Goal: Task Accomplishment & Management: Manage account settings

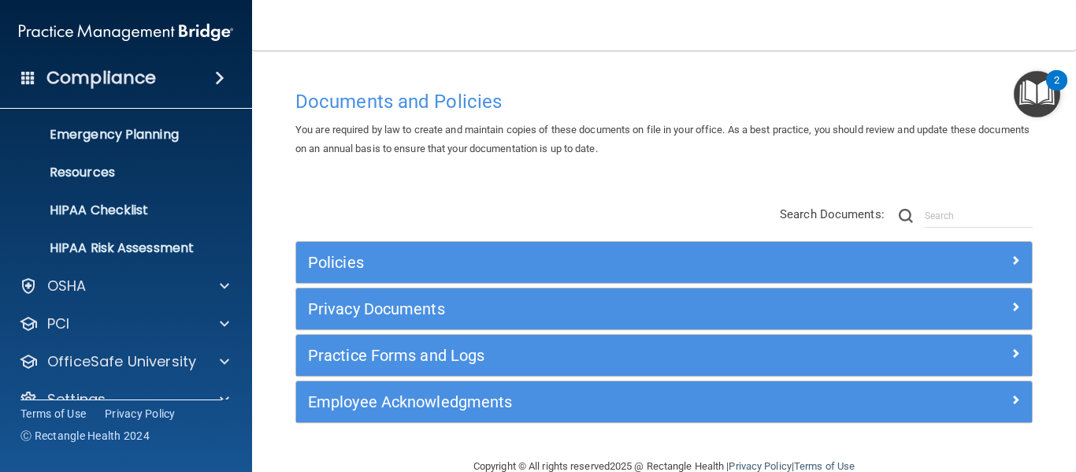
scroll to position [182, 0]
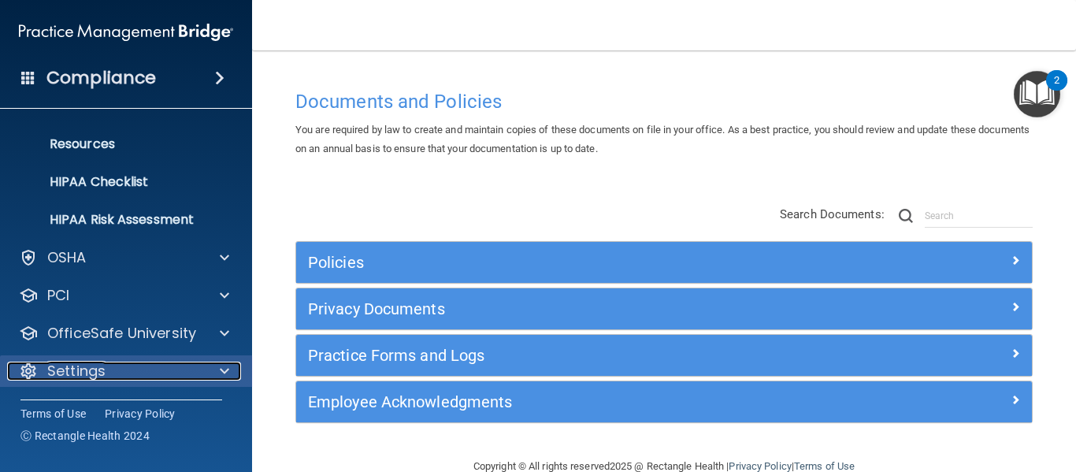
click at [221, 374] on span at bounding box center [224, 371] width 9 height 19
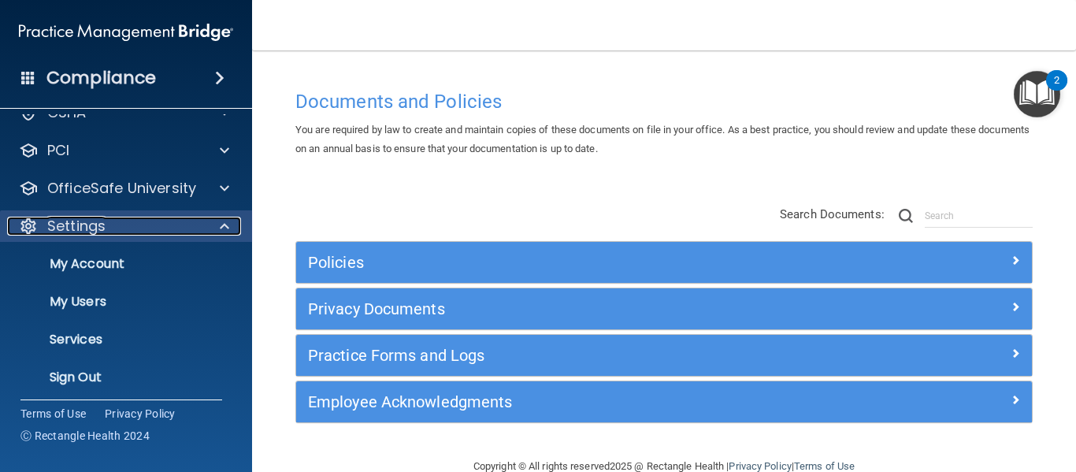
scroll to position [332, 0]
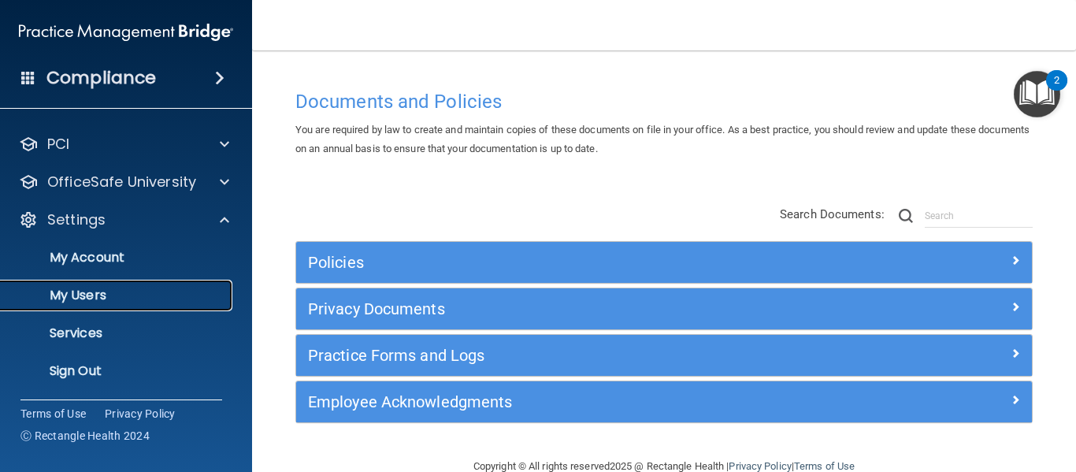
click at [103, 299] on p "My Users" at bounding box center [117, 296] width 215 height 16
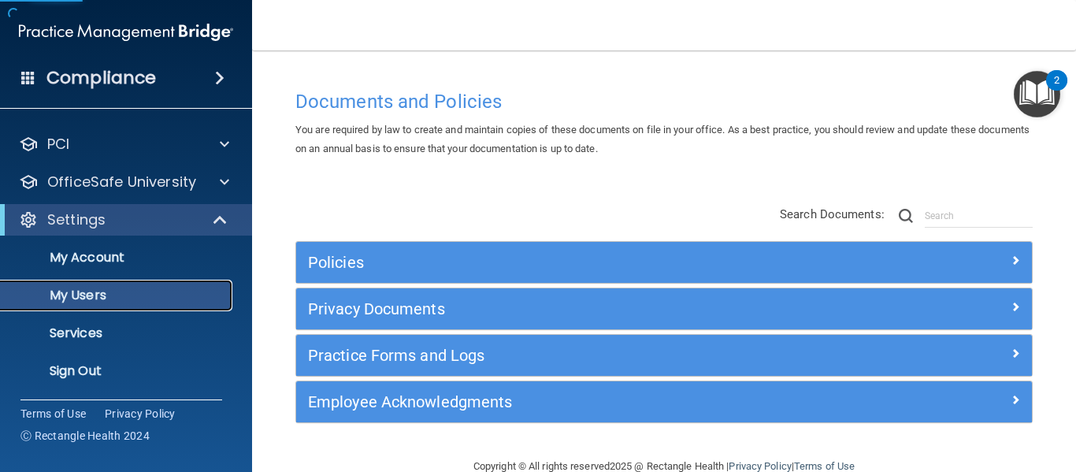
scroll to position [68, 0]
select select "20"
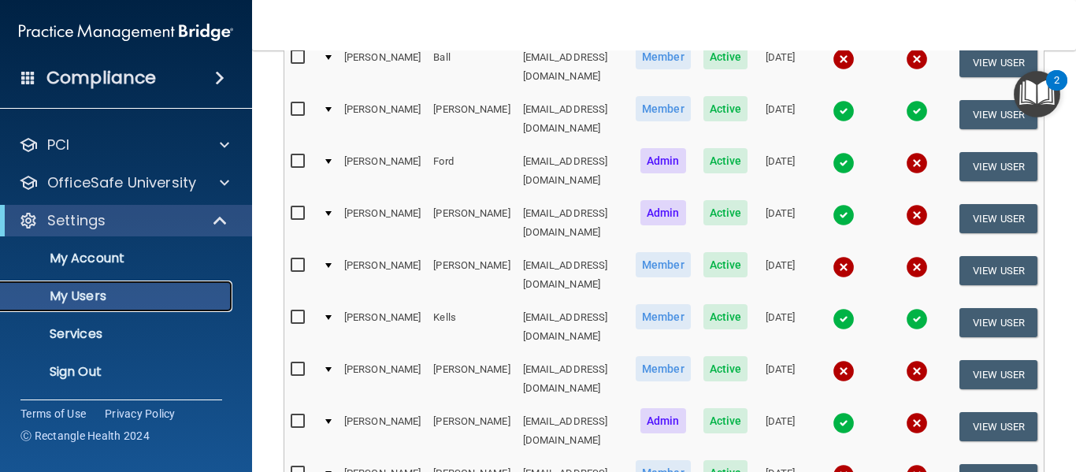
scroll to position [286, 0]
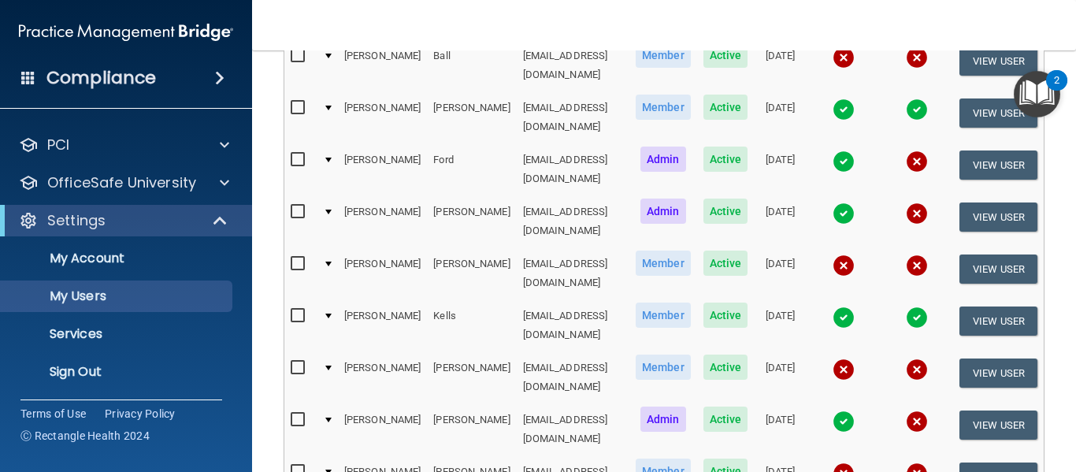
click at [291, 362] on input "checkbox" at bounding box center [300, 368] width 18 height 13
checkbox input "true"
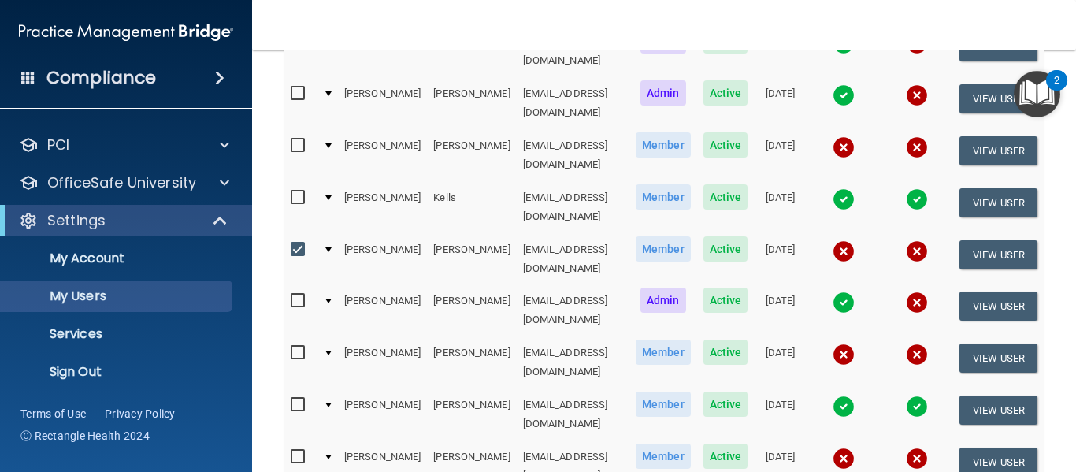
scroll to position [412, 0]
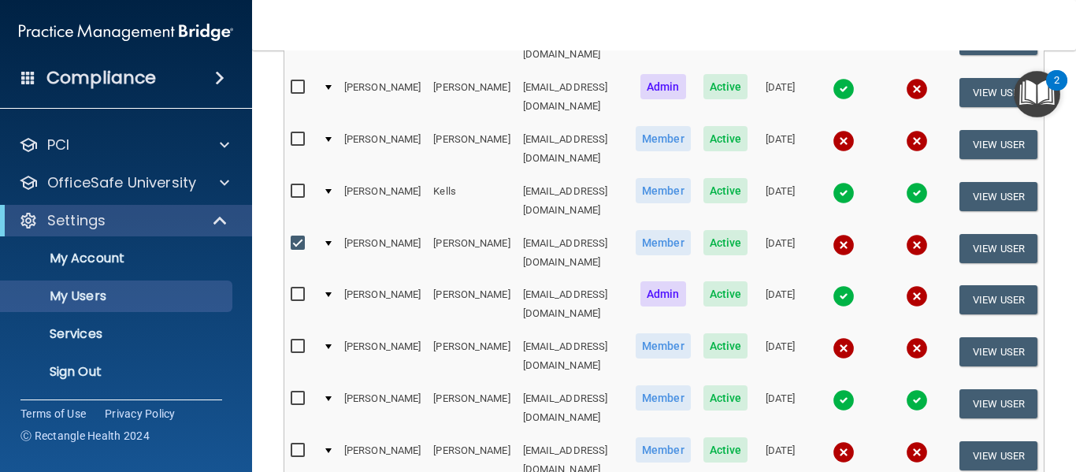
click at [291, 340] on input "checkbox" at bounding box center [300, 346] width 18 height 13
checkbox input "true"
click at [291, 444] on input "checkbox" at bounding box center [300, 450] width 18 height 13
checkbox input "true"
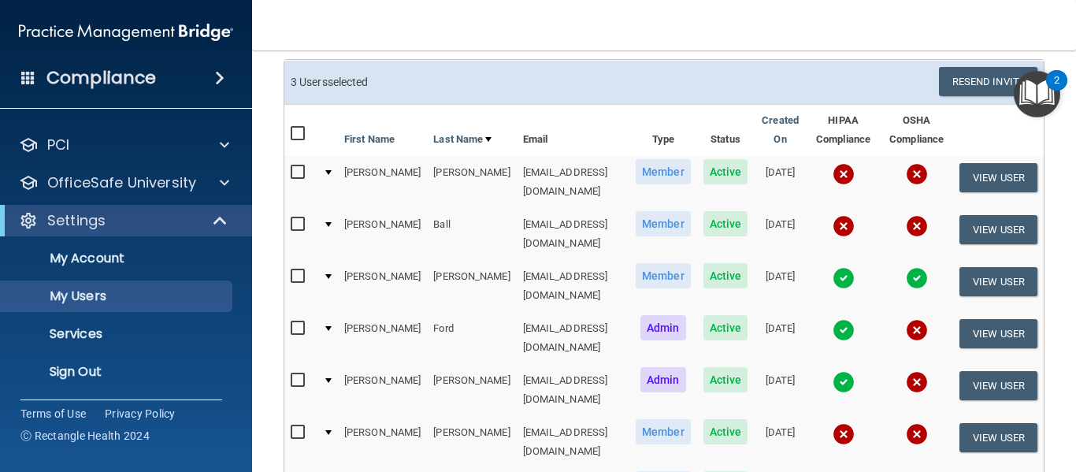
scroll to position [116, 0]
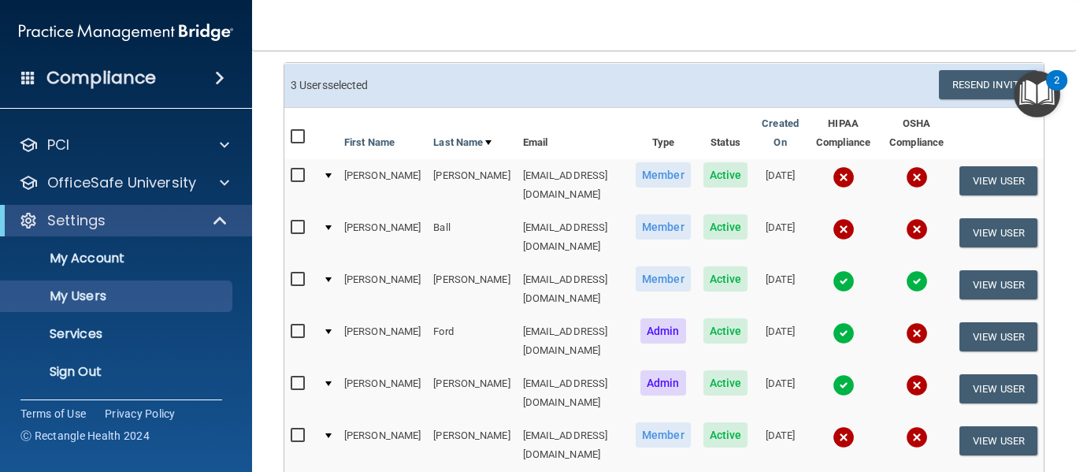
click at [291, 221] on input "checkbox" at bounding box center [300, 227] width 18 height 13
checkbox input "true"
click at [291, 177] on input "checkbox" at bounding box center [300, 175] width 18 height 13
checkbox input "true"
click at [977, 86] on button "Resend Invite" at bounding box center [988, 84] width 98 height 29
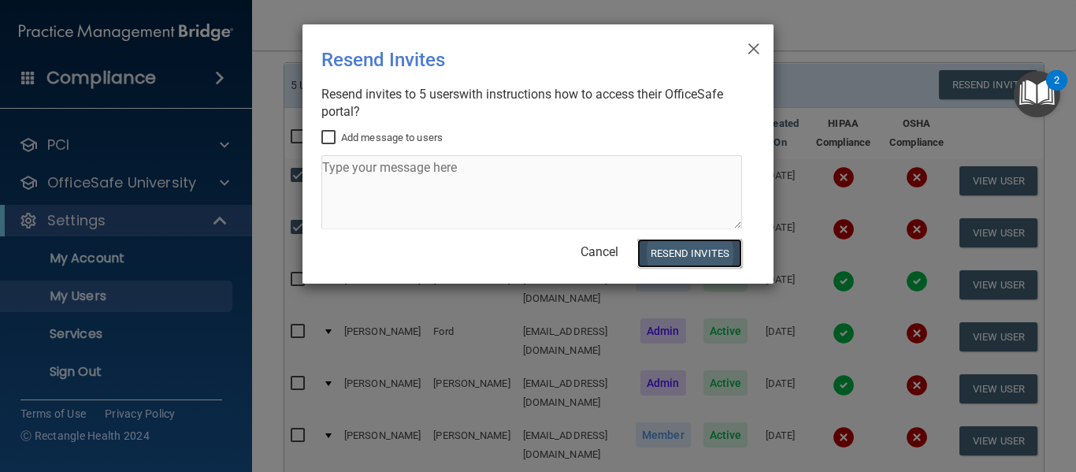
click at [696, 255] on button "Resend Invites" at bounding box center [689, 253] width 105 height 29
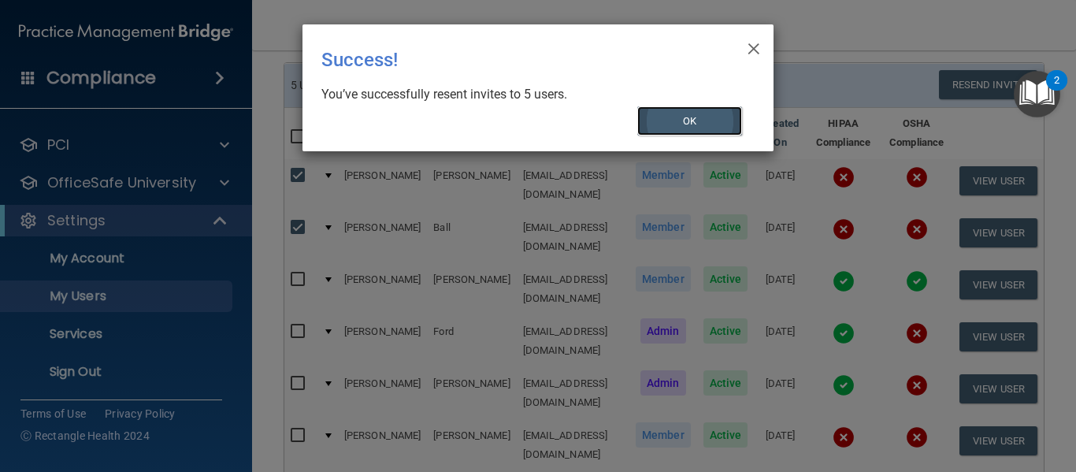
click at [699, 130] on button "OK" at bounding box center [690, 120] width 106 height 29
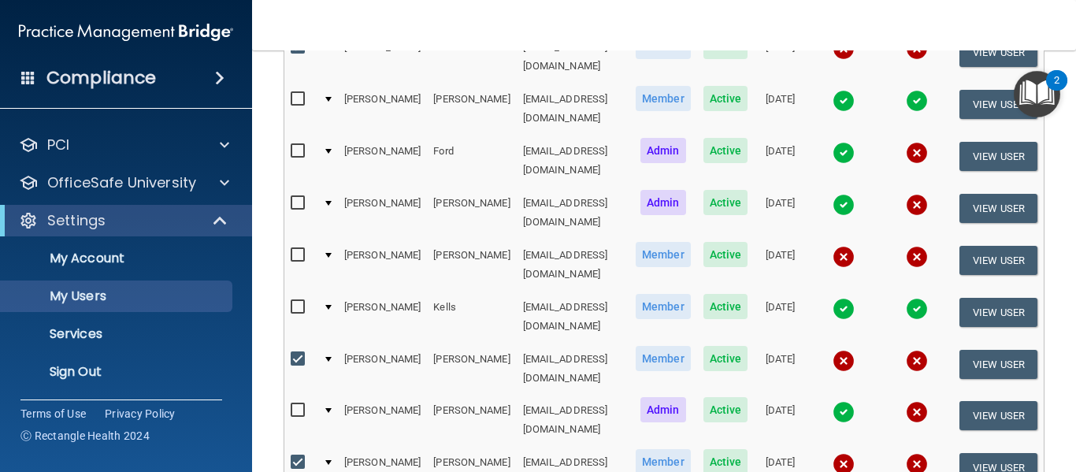
scroll to position [299, 0]
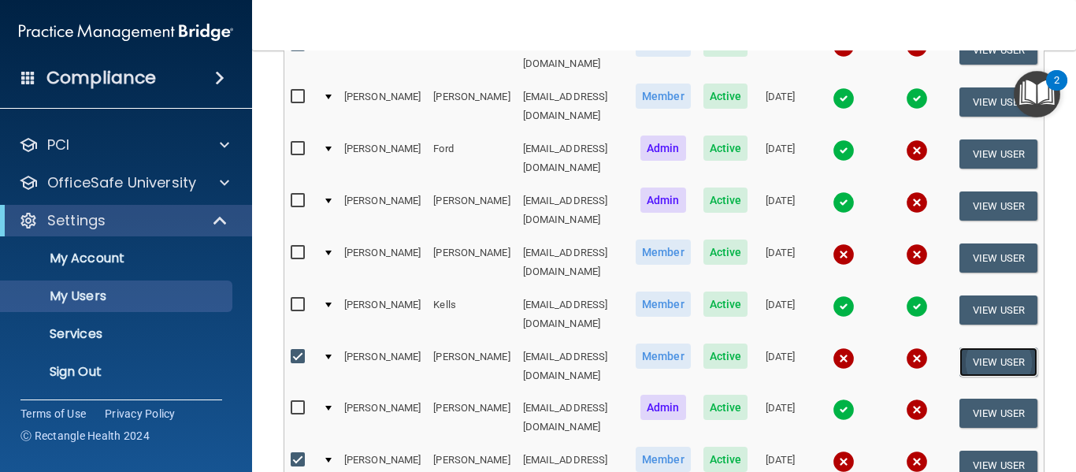
click at [996, 347] on button "View User" at bounding box center [999, 361] width 78 height 29
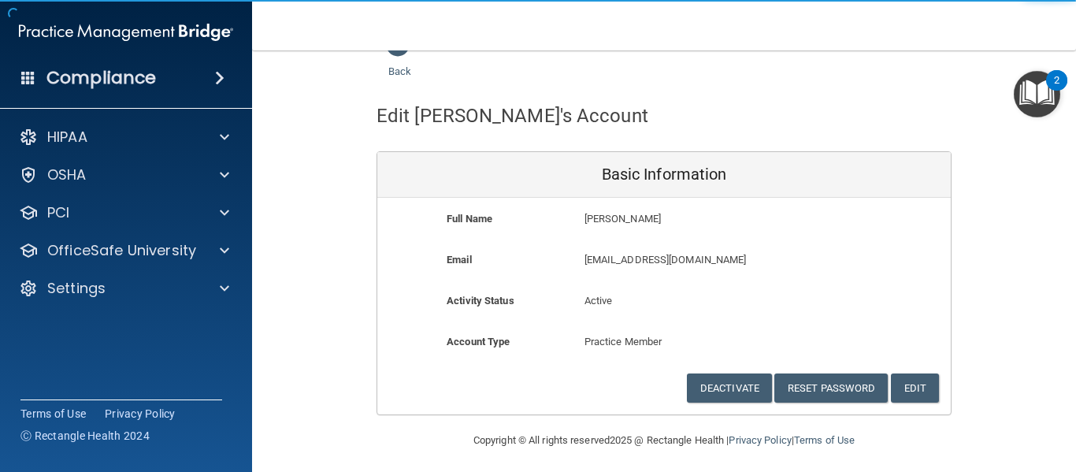
scroll to position [40, 0]
